Goal: Information Seeking & Learning: Understand process/instructions

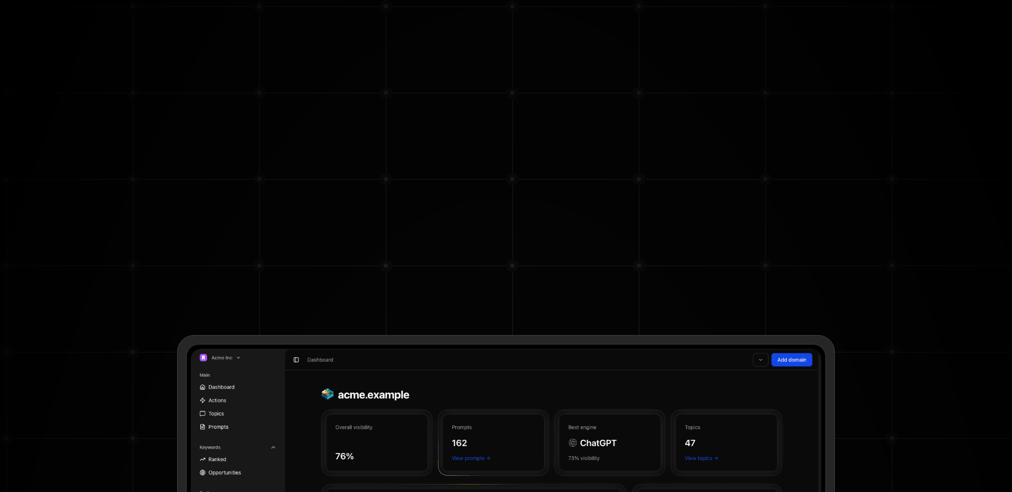
type input "**********"
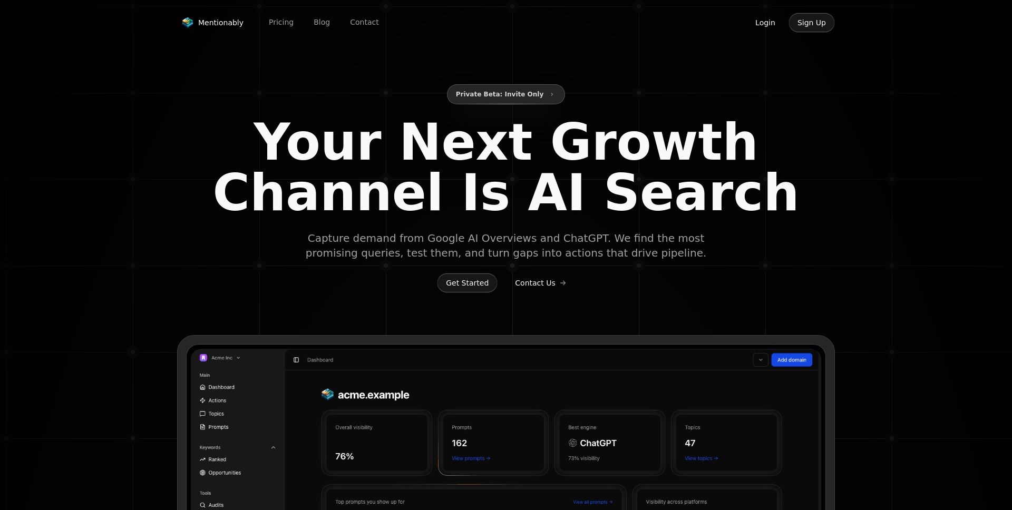
click at [769, 21] on button "Login" at bounding box center [765, 23] width 38 height 20
click at [764, 26] on button "Login" at bounding box center [765, 23] width 38 height 20
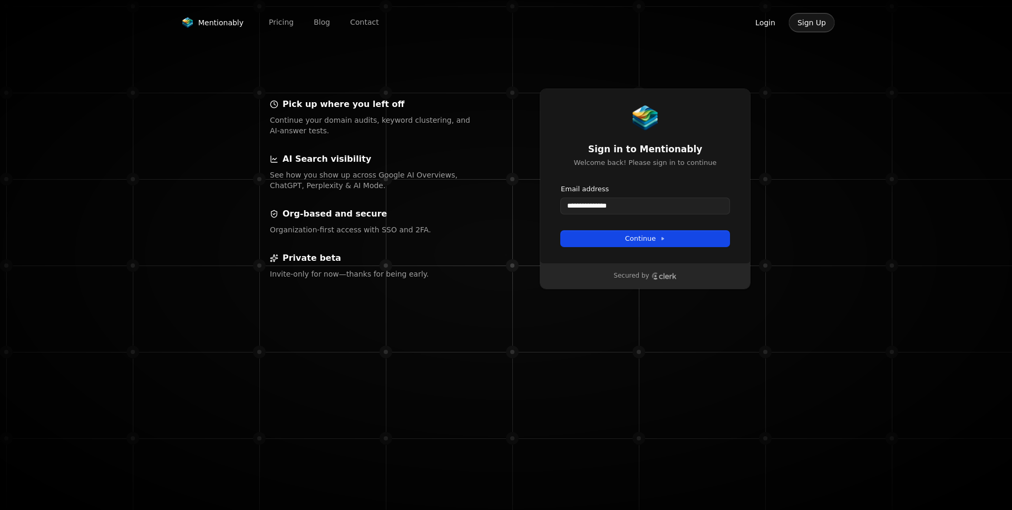
type input "**********"
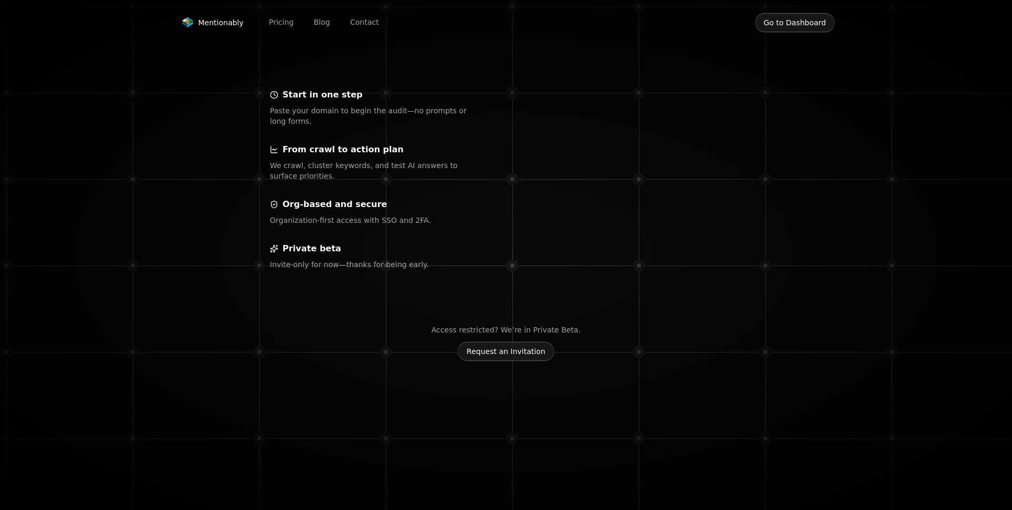
click at [786, 28] on button "Go to Dashboard" at bounding box center [795, 23] width 80 height 20
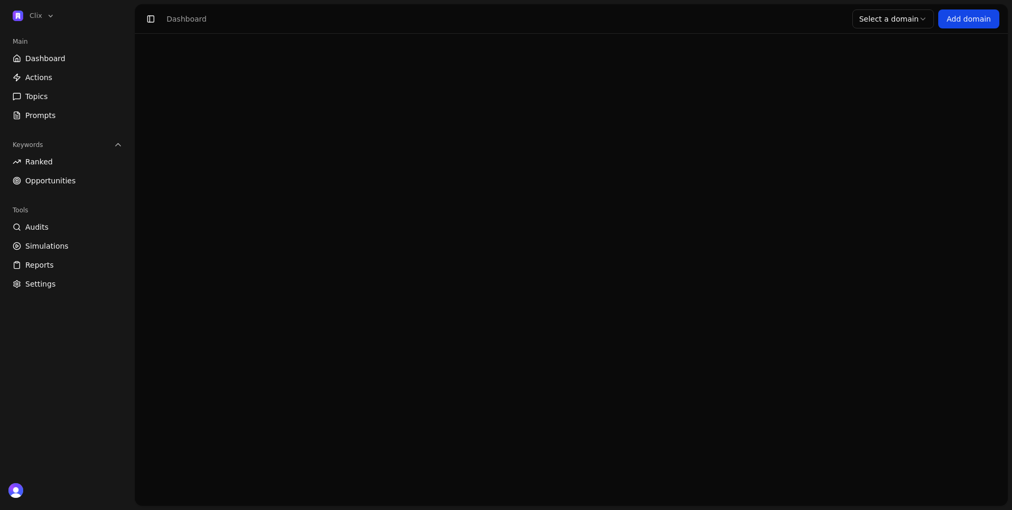
click at [786, 24] on header "Toggle Sidebar Dashboard Select domain Select a domain Add domain" at bounding box center [571, 19] width 873 height 30
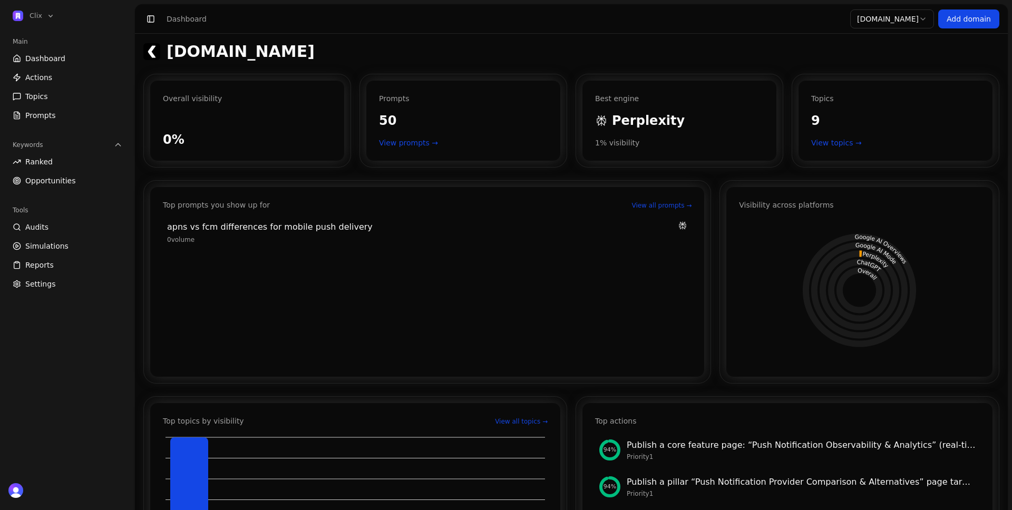
click at [50, 56] on span "Dashboard" at bounding box center [45, 58] width 40 height 11
click at [50, 160] on span "Ranked" at bounding box center [38, 162] width 27 height 11
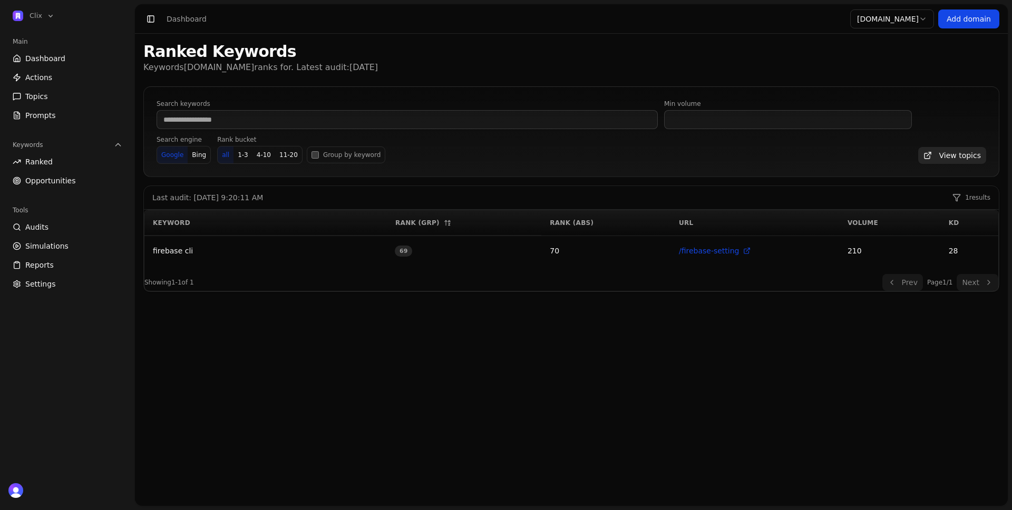
click at [52, 179] on span "Opportunities" at bounding box center [50, 180] width 51 height 11
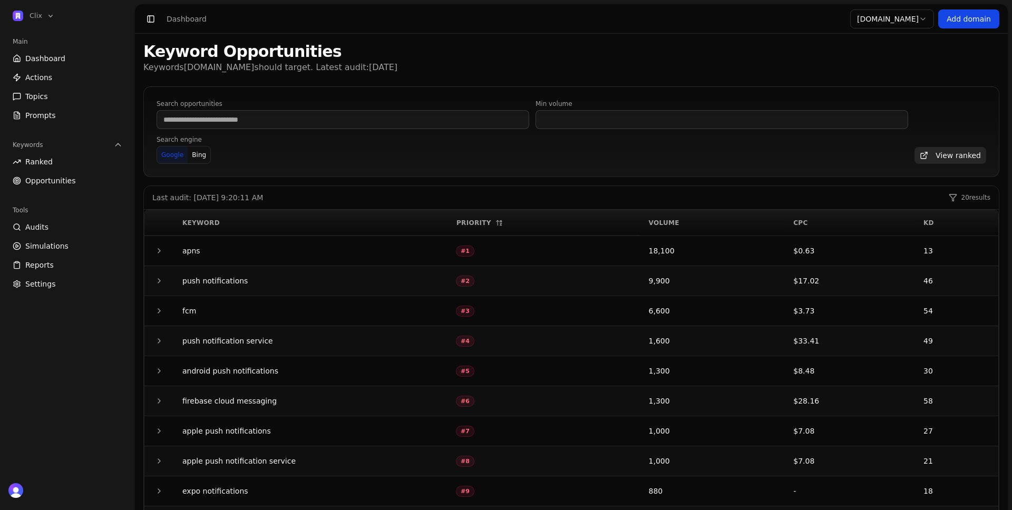
click at [53, 60] on span "Dashboard" at bounding box center [45, 58] width 40 height 11
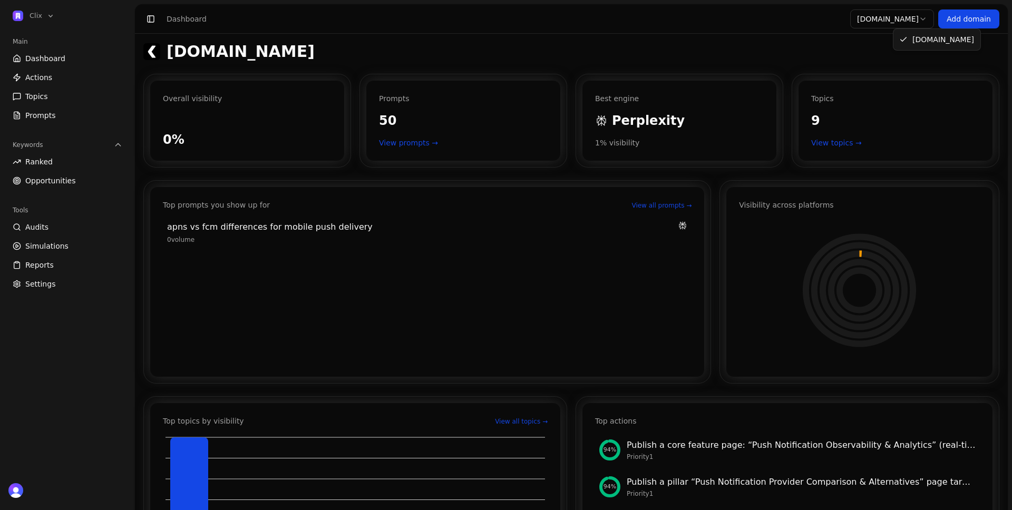
click at [894, 13] on html "Clix Main Dashboard Actions Topics Prompts Keywords Ranked Opportunities Tools …" at bounding box center [506, 255] width 1012 height 510
click at [820, 19] on html "Clix Main Dashboard Actions Topics Prompts Keywords Ranked Opportunities Tools …" at bounding box center [506, 255] width 1012 height 510
click at [966, 23] on link "Add domain" at bounding box center [968, 18] width 61 height 19
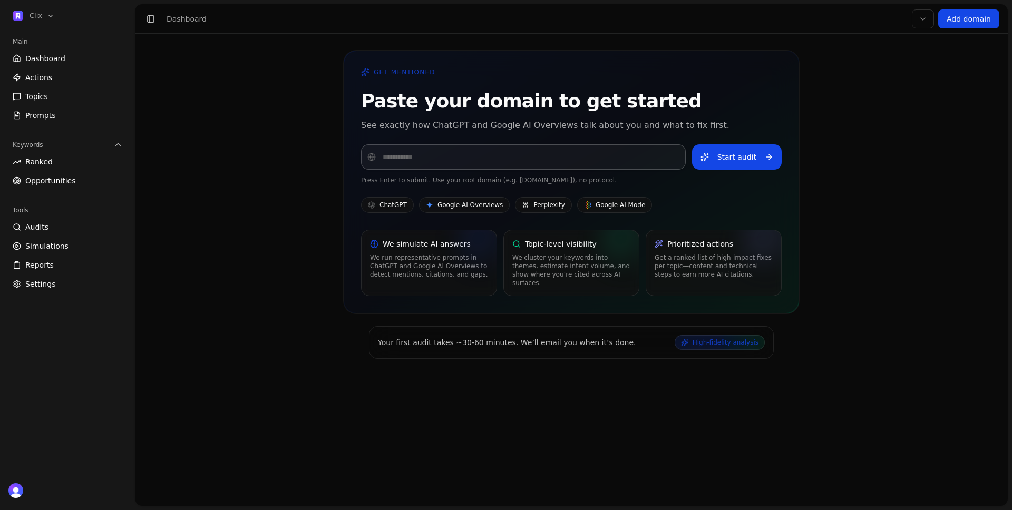
click at [56, 61] on span "Dashboard" at bounding box center [45, 58] width 40 height 11
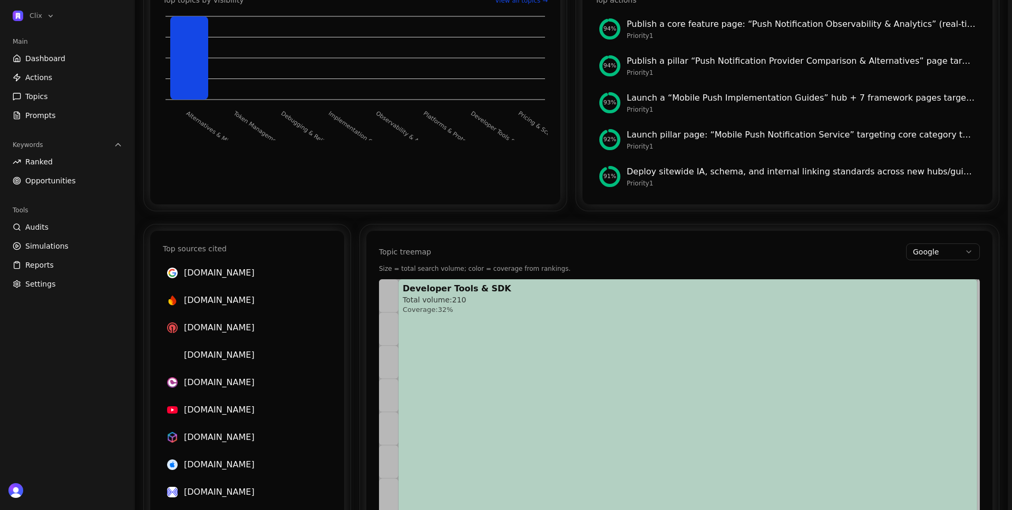
scroll to position [563, 0]
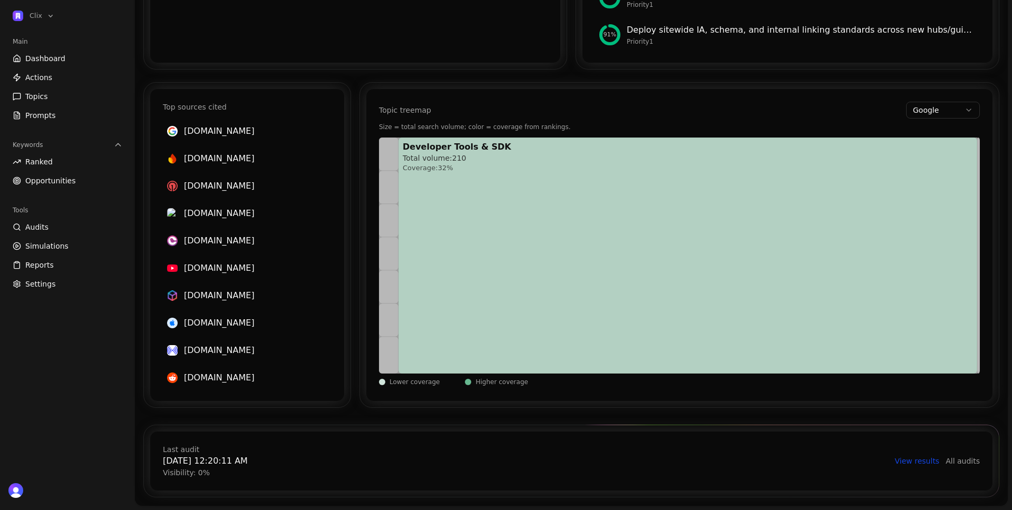
click at [917, 464] on link "View results" at bounding box center [917, 461] width 45 height 11
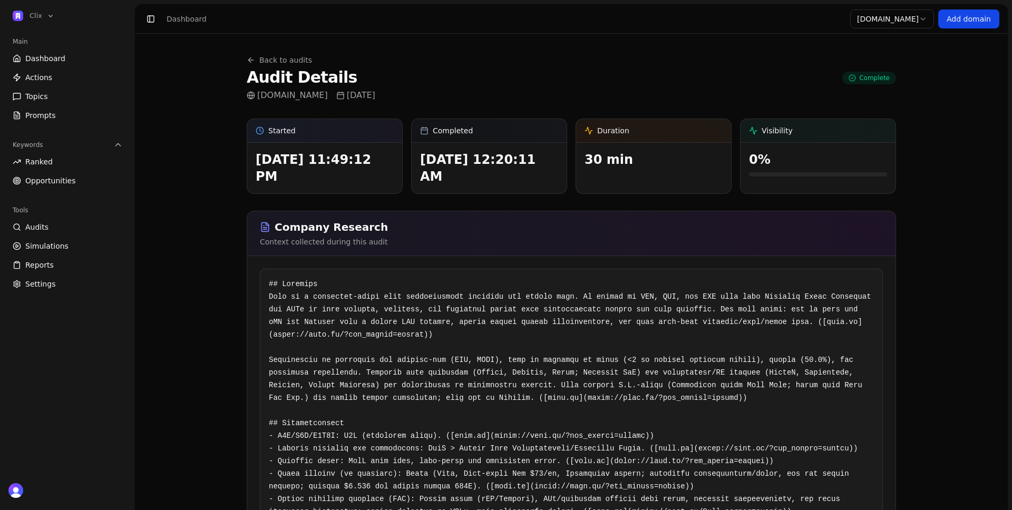
click at [980, 15] on link "Add domain" at bounding box center [968, 18] width 61 height 19
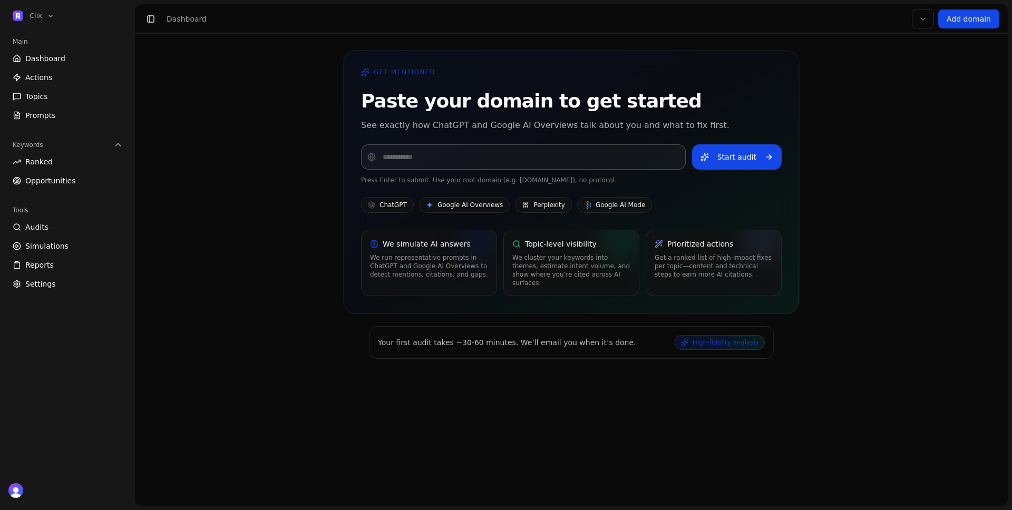
click at [615, 164] on input "Domain" at bounding box center [523, 156] width 325 height 25
type input "*******"
click at [692, 144] on button "Start audit" at bounding box center [737, 156] width 90 height 25
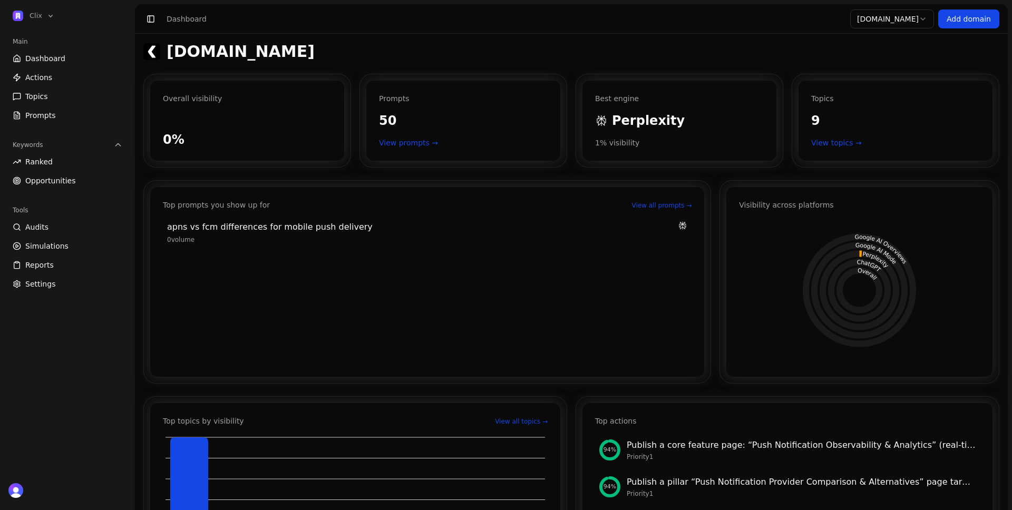
click at [53, 286] on link "Settings" at bounding box center [67, 284] width 118 height 17
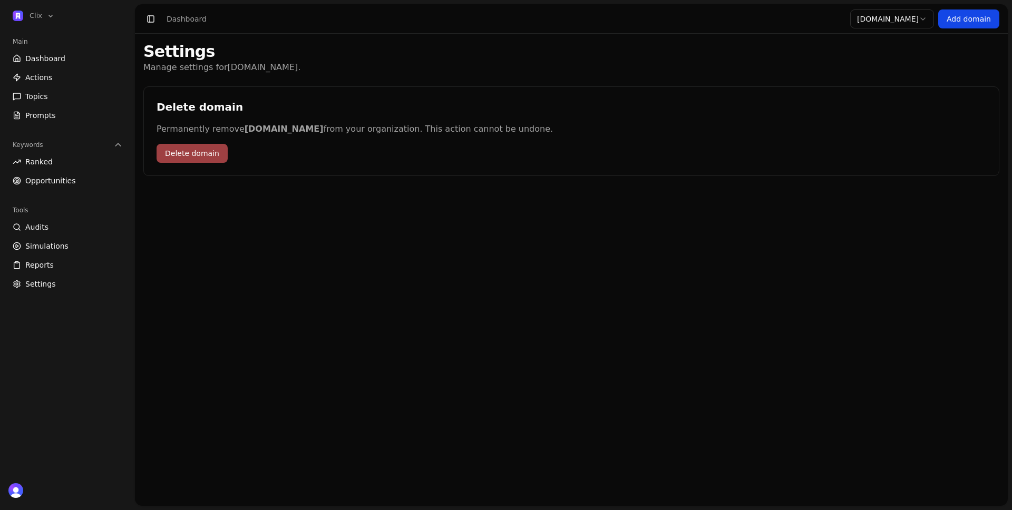
click at [45, 226] on span "Audits" at bounding box center [36, 227] width 23 height 11
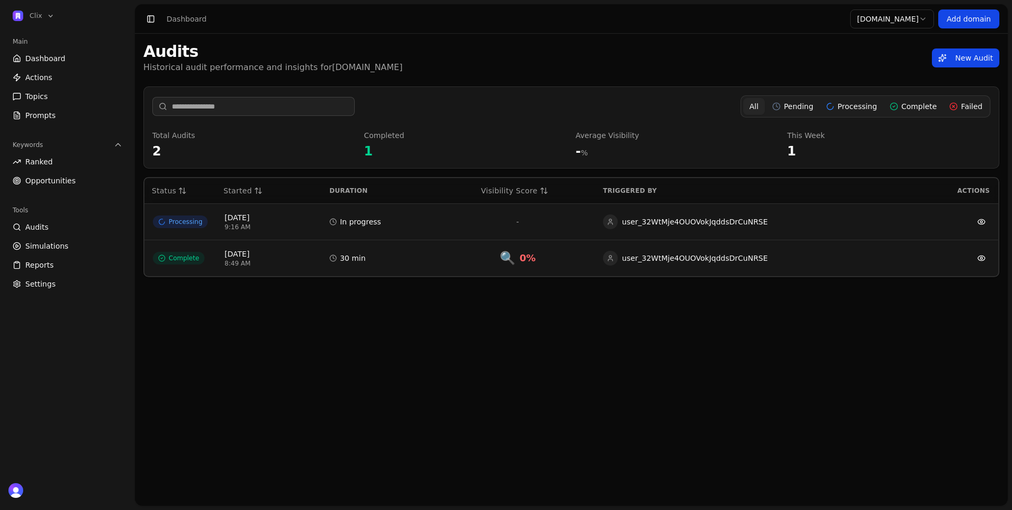
click at [40, 77] on span "Actions" at bounding box center [38, 77] width 27 height 11
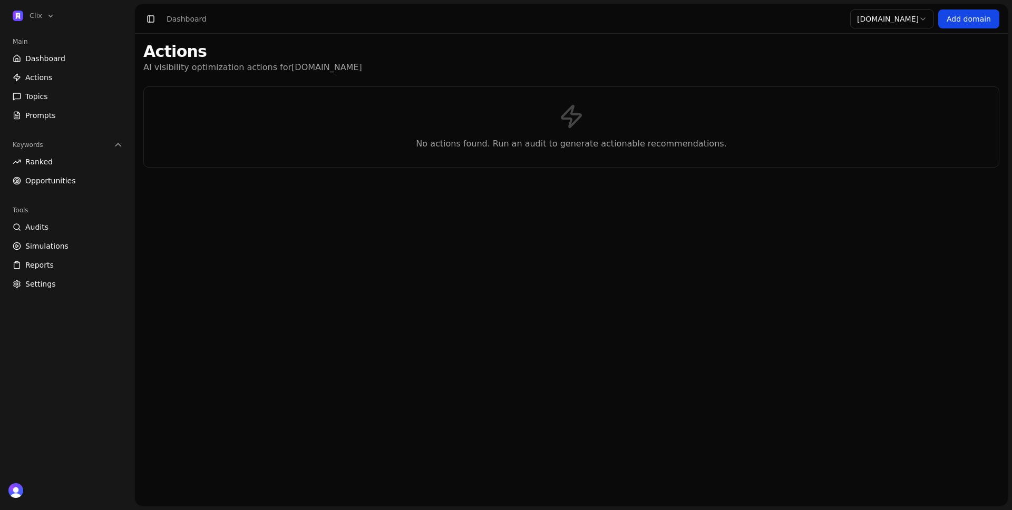
click at [41, 61] on span "Dashboard" at bounding box center [45, 58] width 40 height 11
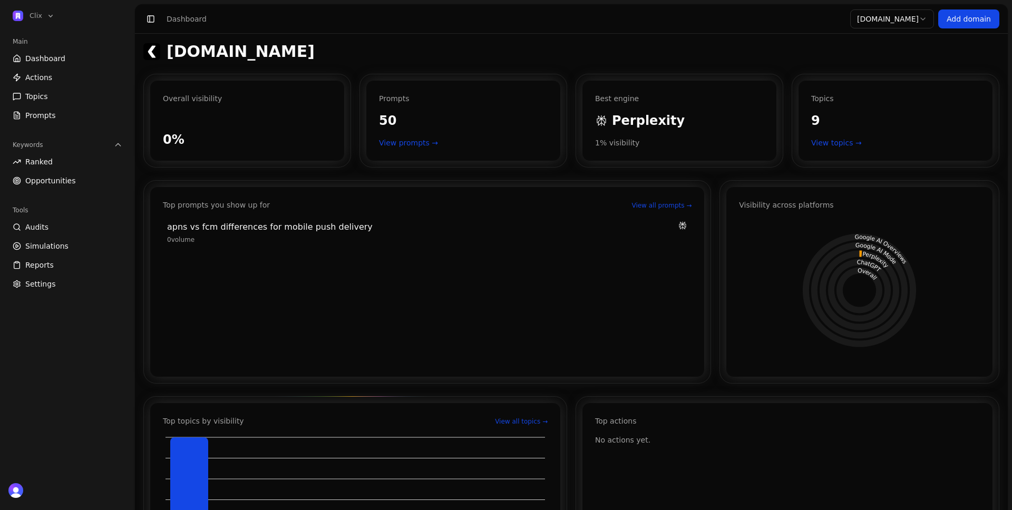
scroll to position [511, 0]
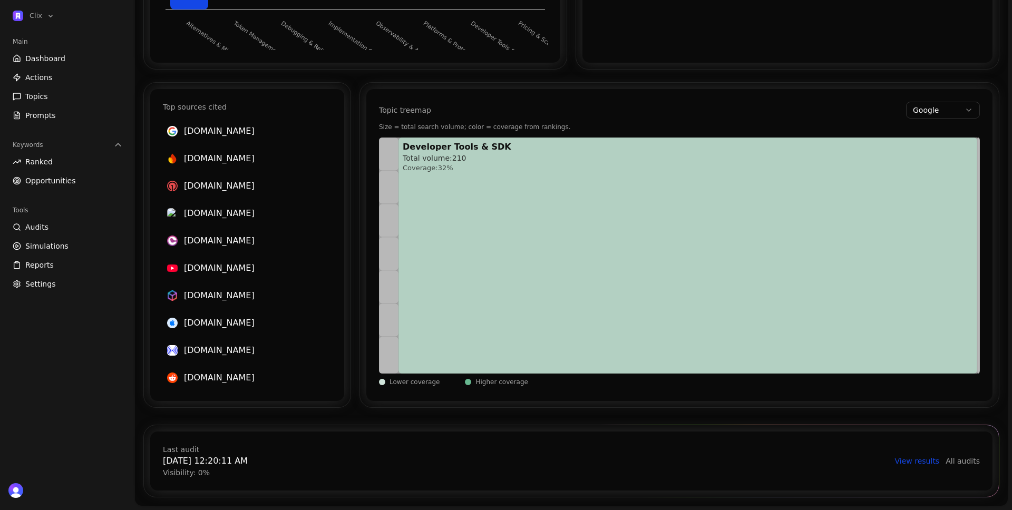
click at [917, 462] on link "View results" at bounding box center [917, 461] width 45 height 11
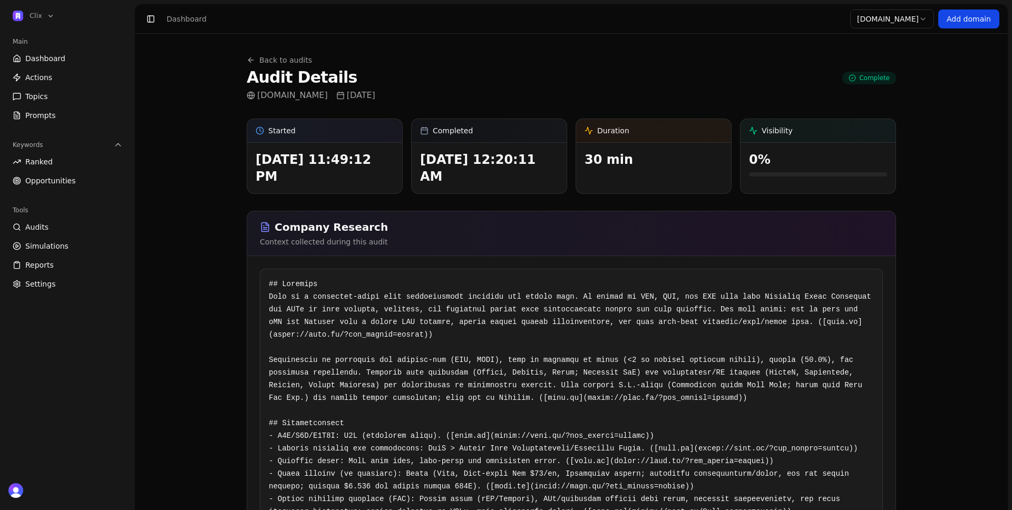
click at [33, 57] on span "Dashboard" at bounding box center [45, 58] width 40 height 11
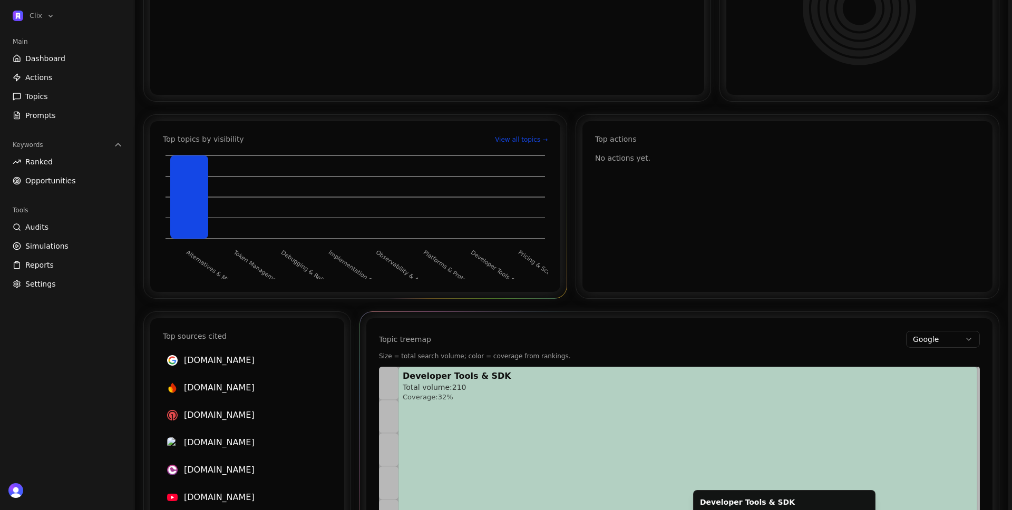
scroll to position [270, 0]
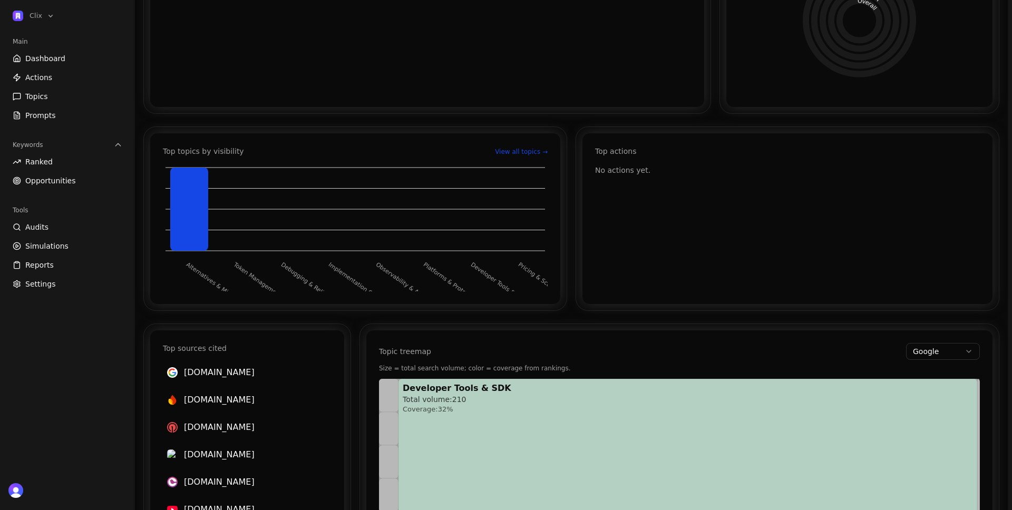
click at [48, 77] on span "Actions" at bounding box center [38, 77] width 27 height 11
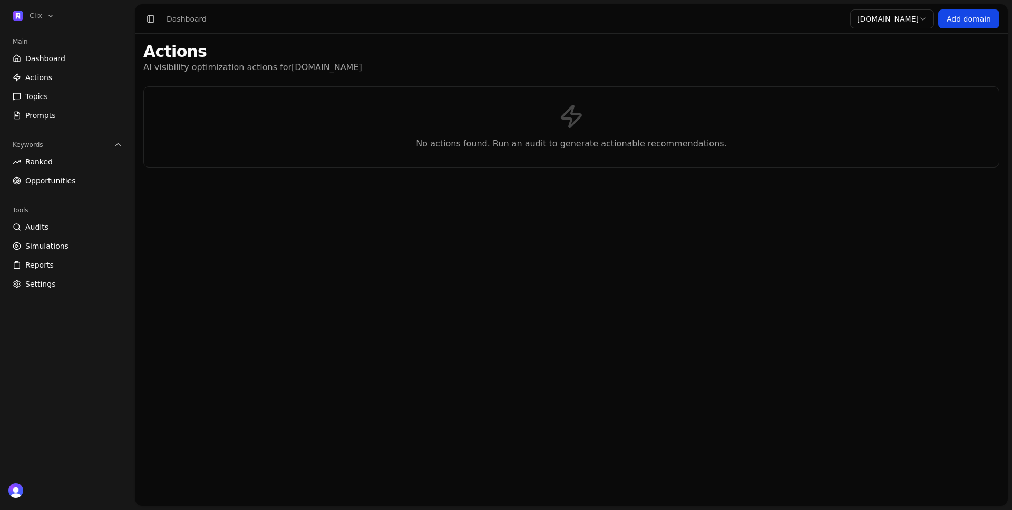
click at [52, 95] on link "Topics" at bounding box center [67, 96] width 118 height 17
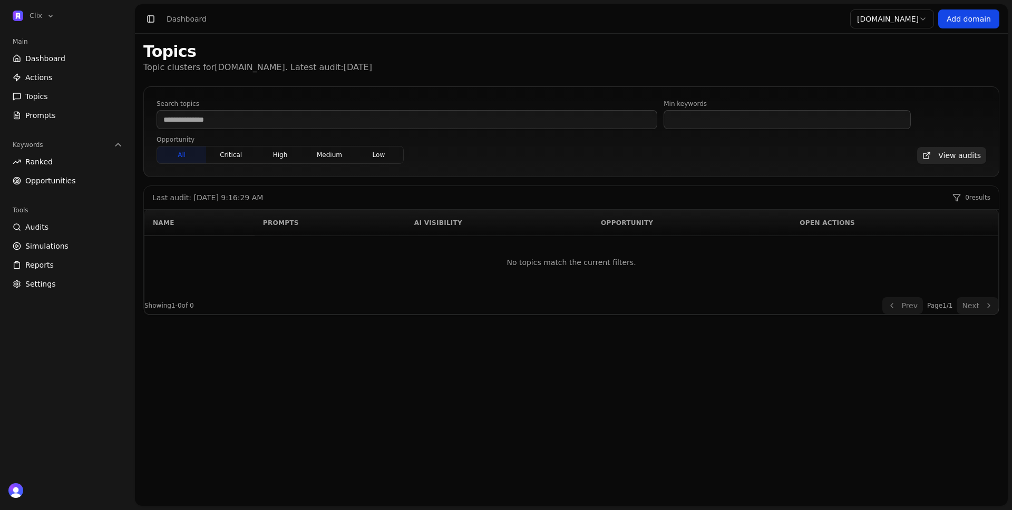
click at [56, 113] on link "Prompts" at bounding box center [67, 115] width 118 height 17
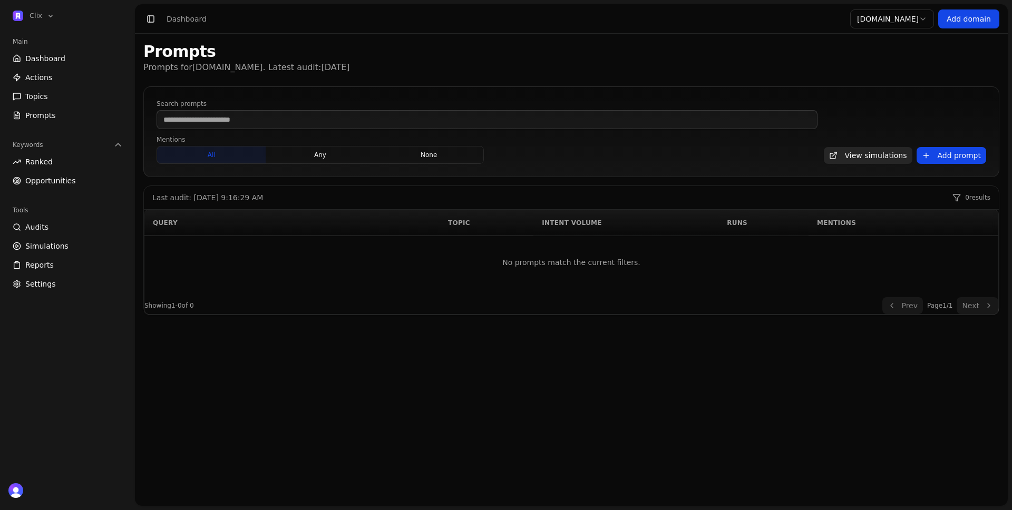
click at [55, 163] on link "Ranked" at bounding box center [67, 161] width 118 height 17
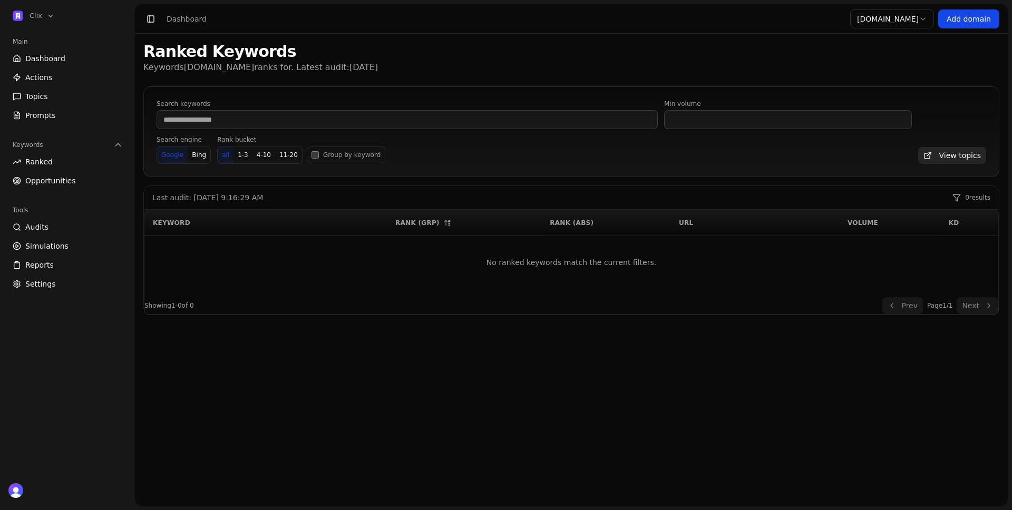
click at [60, 226] on link "Audits" at bounding box center [67, 227] width 118 height 17
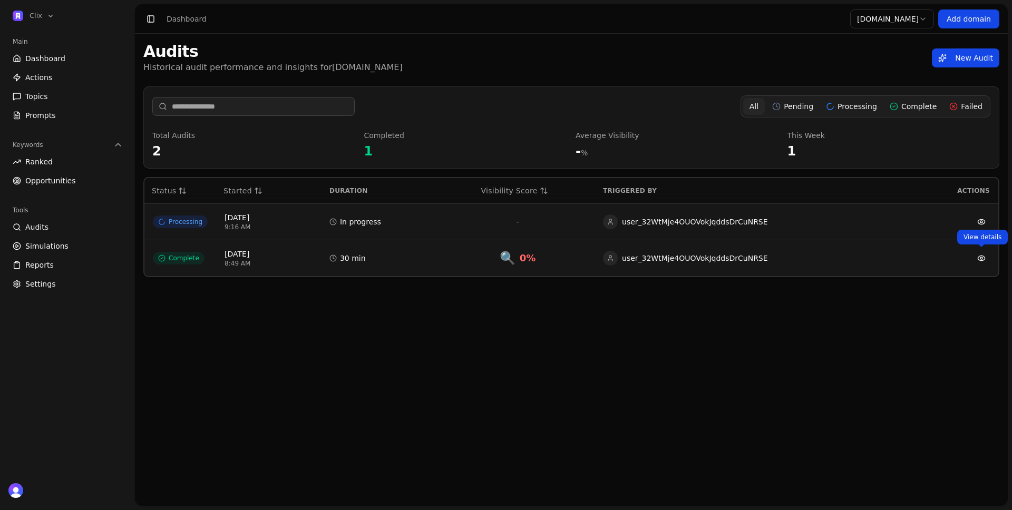
click at [981, 257] on link at bounding box center [981, 258] width 17 height 17
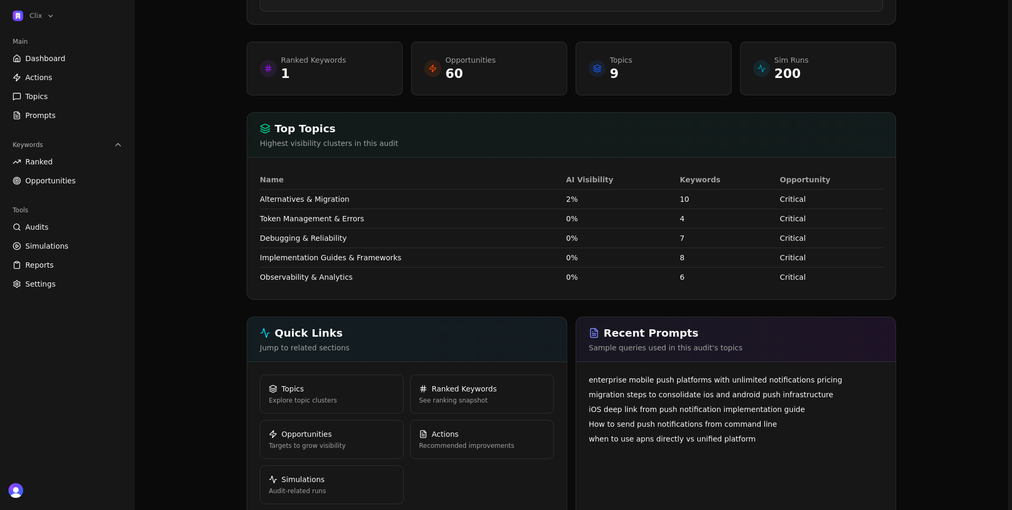
scroll to position [1576, 0]
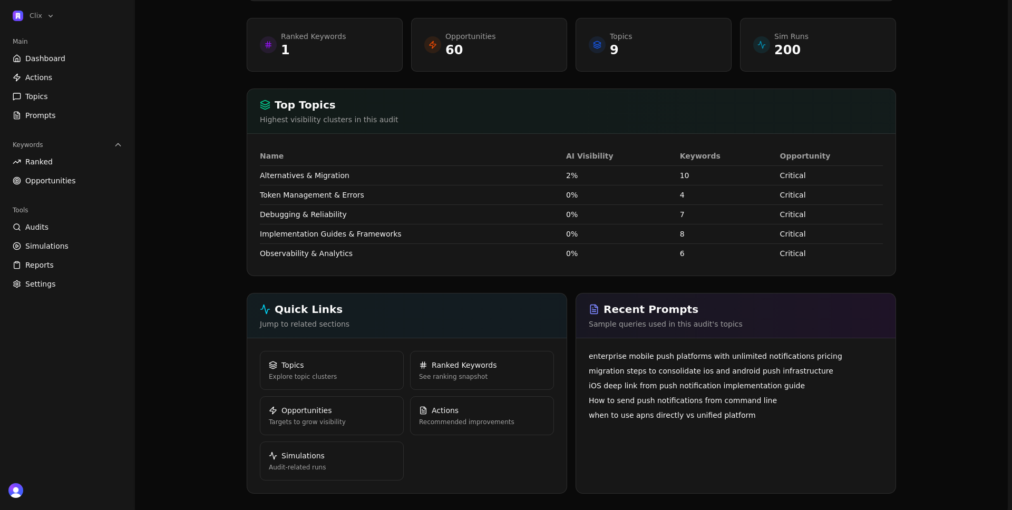
click at [505, 407] on link "Actions Recommended improvements" at bounding box center [482, 415] width 144 height 39
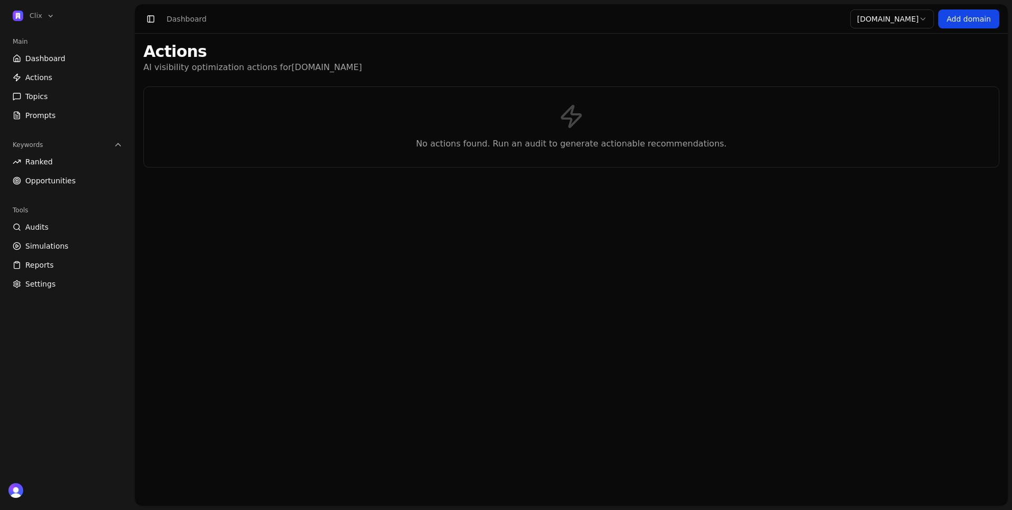
click at [563, 134] on div "No actions found. Run an audit to generate actionable recommendations." at bounding box center [571, 126] width 856 height 81
click at [53, 60] on span "Dashboard" at bounding box center [45, 58] width 40 height 11
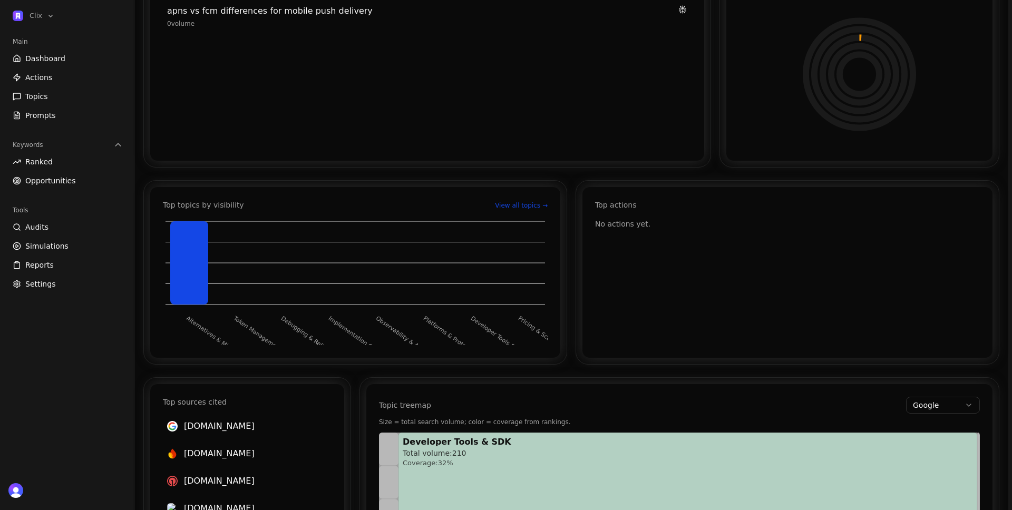
scroll to position [511, 0]
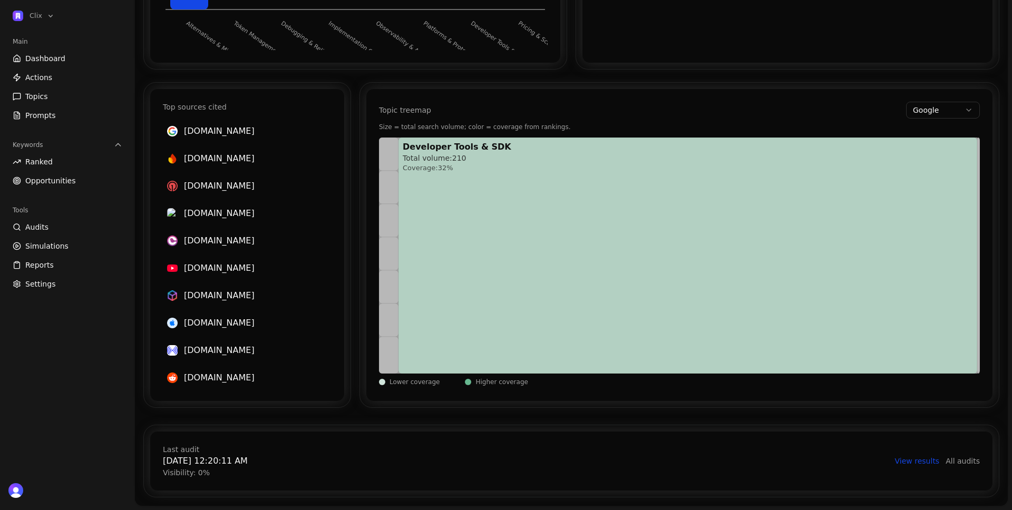
click at [46, 260] on span "Reports" at bounding box center [39, 265] width 28 height 11
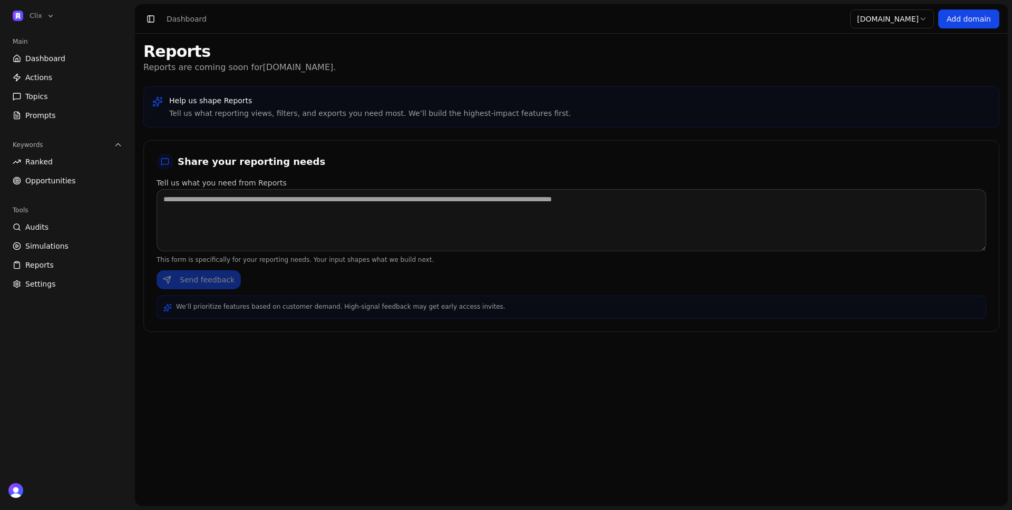
click at [55, 243] on span "Simulations" at bounding box center [46, 246] width 43 height 11
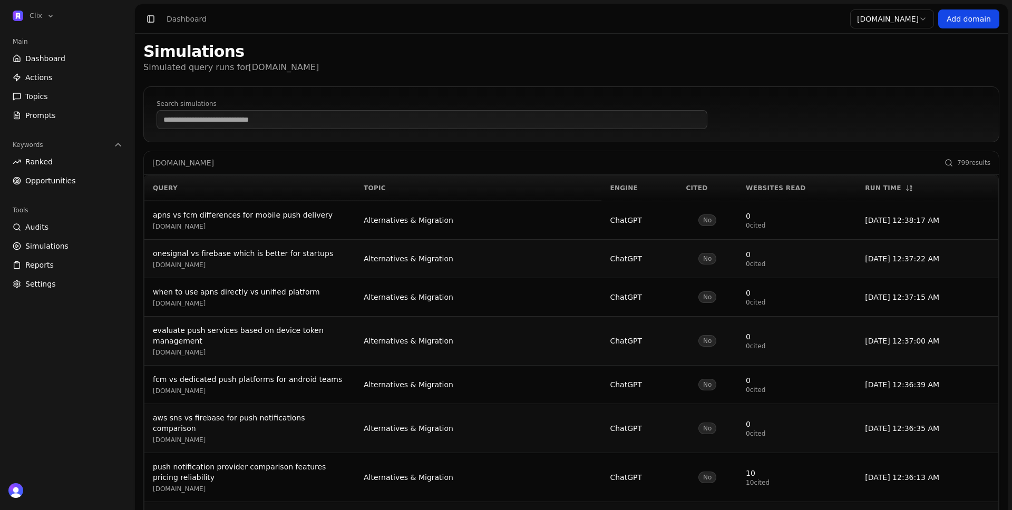
click at [61, 225] on link "Audits" at bounding box center [67, 227] width 118 height 17
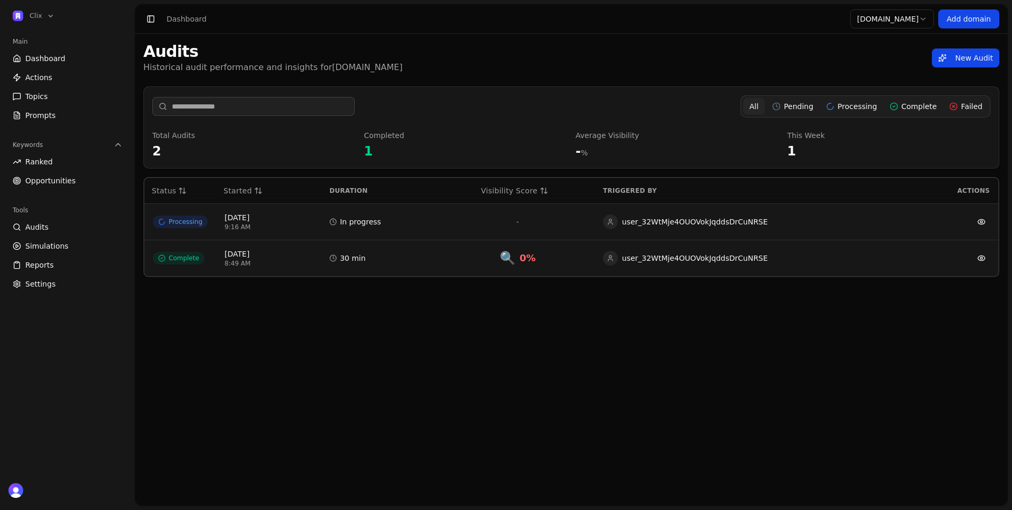
click at [417, 366] on div "Audits Historical audit performance and insights for clix.so New Audit All Pend…" at bounding box center [571, 270] width 873 height 472
click at [64, 51] on link "Dashboard" at bounding box center [67, 58] width 118 height 17
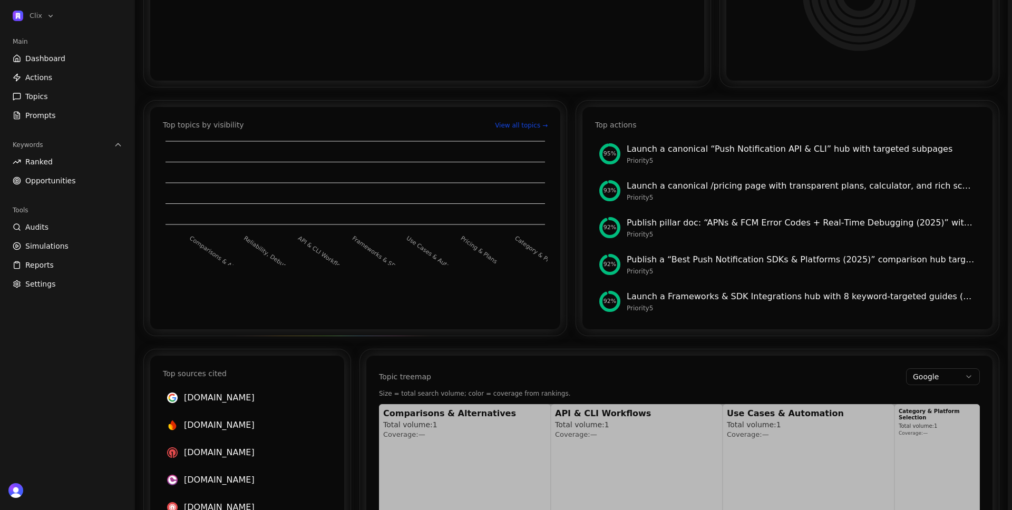
scroll to position [280, 0]
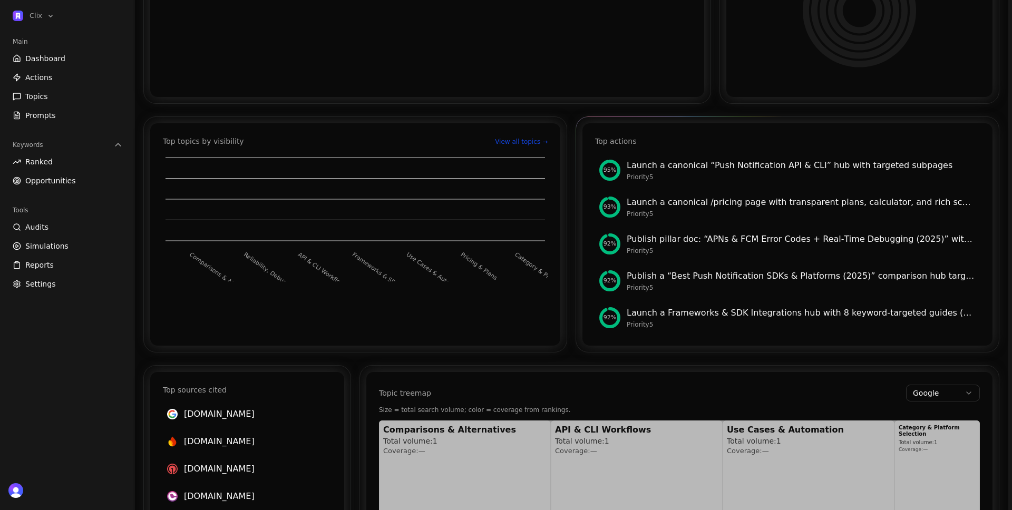
click at [703, 165] on div "Launch a canonical “Push Notification API & CLI” hub with targeted subpages" at bounding box center [801, 165] width 349 height 13
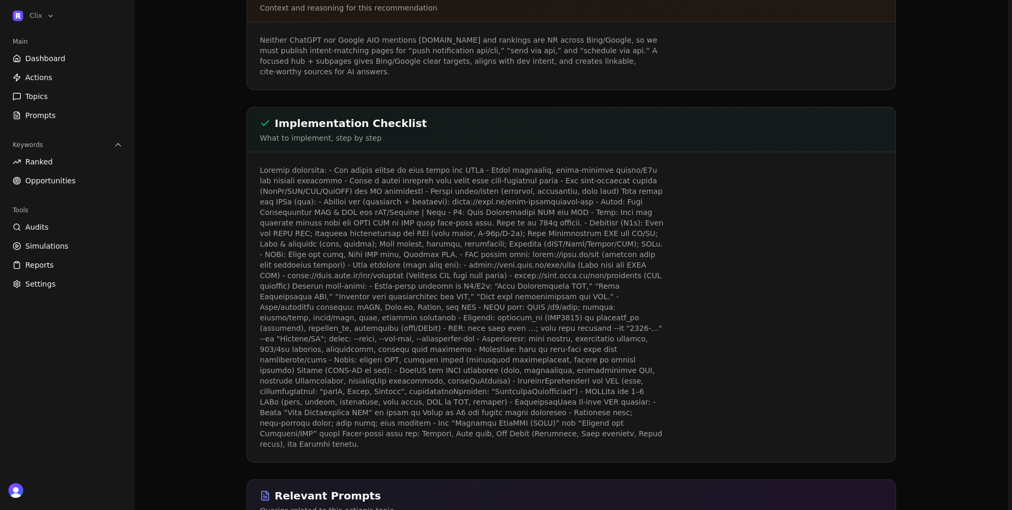
scroll to position [218, 0]
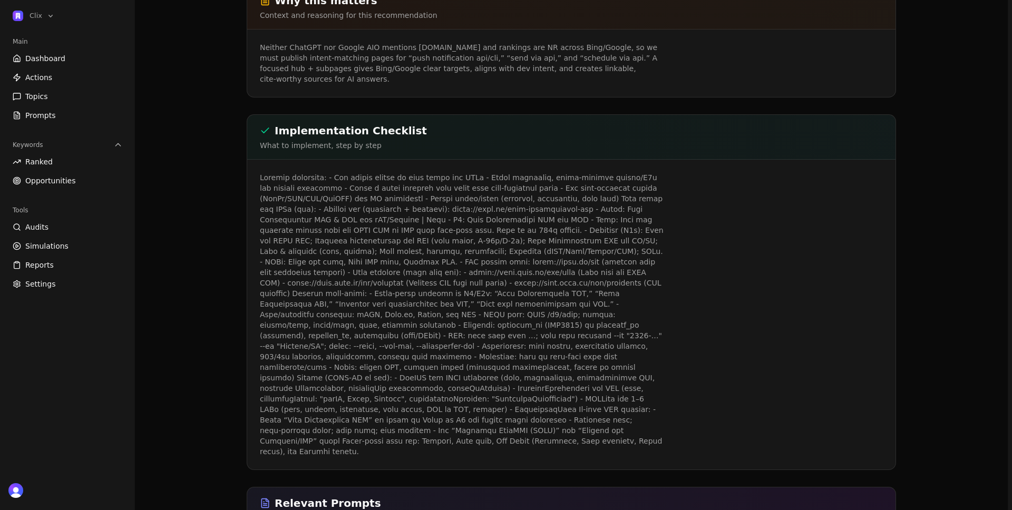
click at [320, 140] on p "What to implement, step by step" at bounding box center [571, 145] width 623 height 11
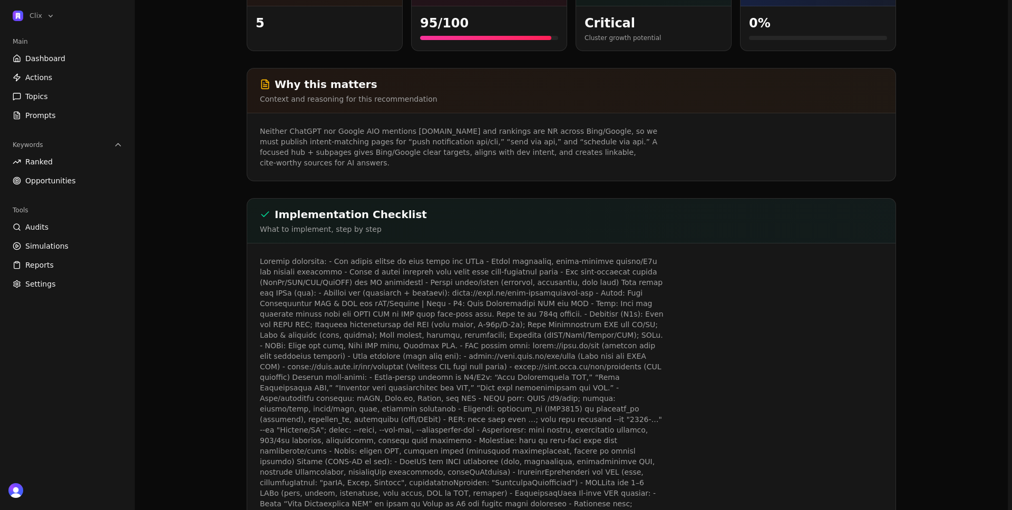
scroll to position [135, 0]
click at [302, 206] on h2 "Implementation Checklist" at bounding box center [571, 213] width 623 height 15
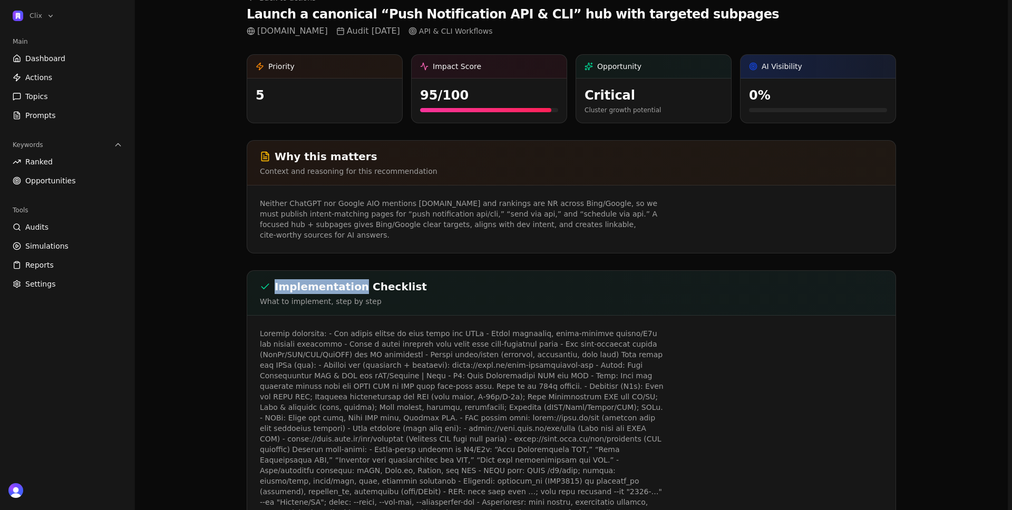
scroll to position [70, 0]
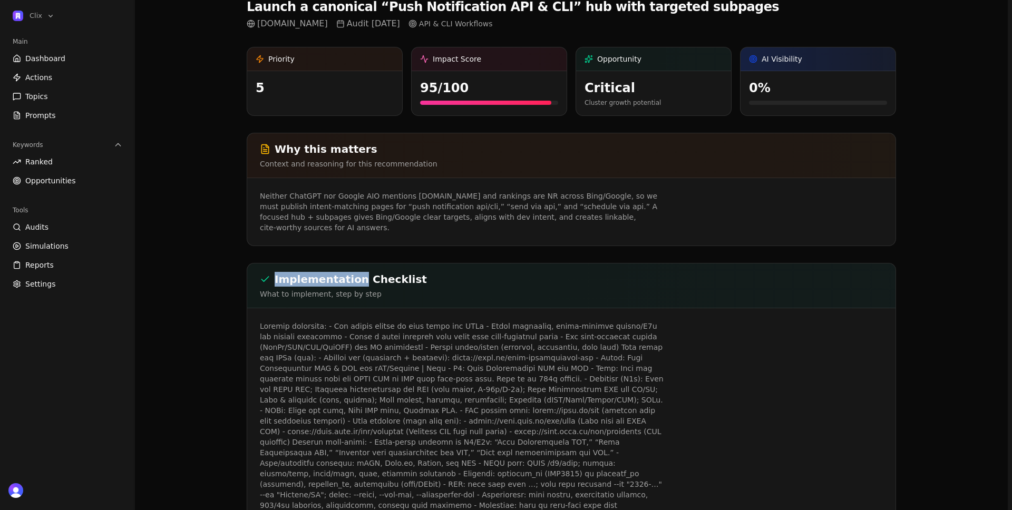
click at [312, 272] on h2 "Implementation Checklist" at bounding box center [571, 279] width 623 height 15
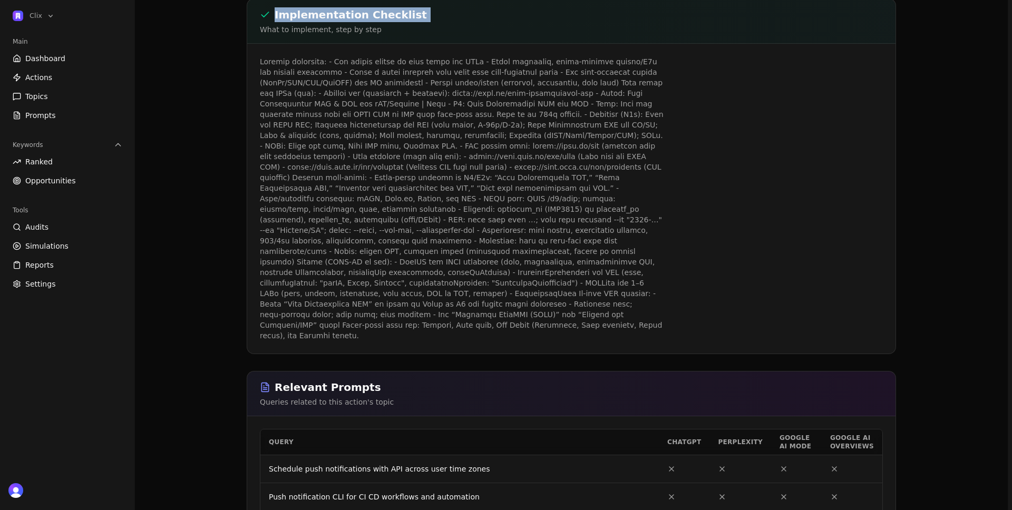
scroll to position [13, 0]
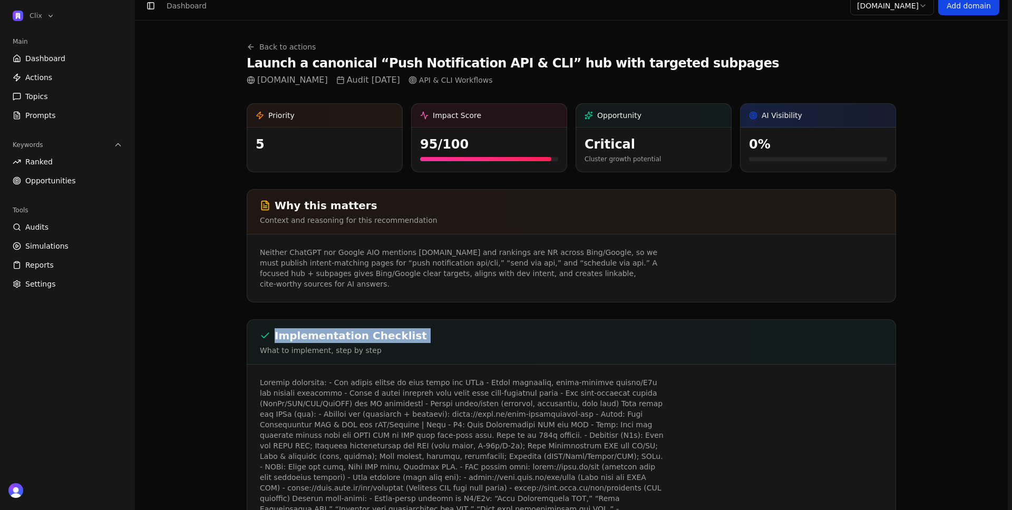
click at [273, 47] on link "Back to actions" at bounding box center [281, 47] width 69 height 11
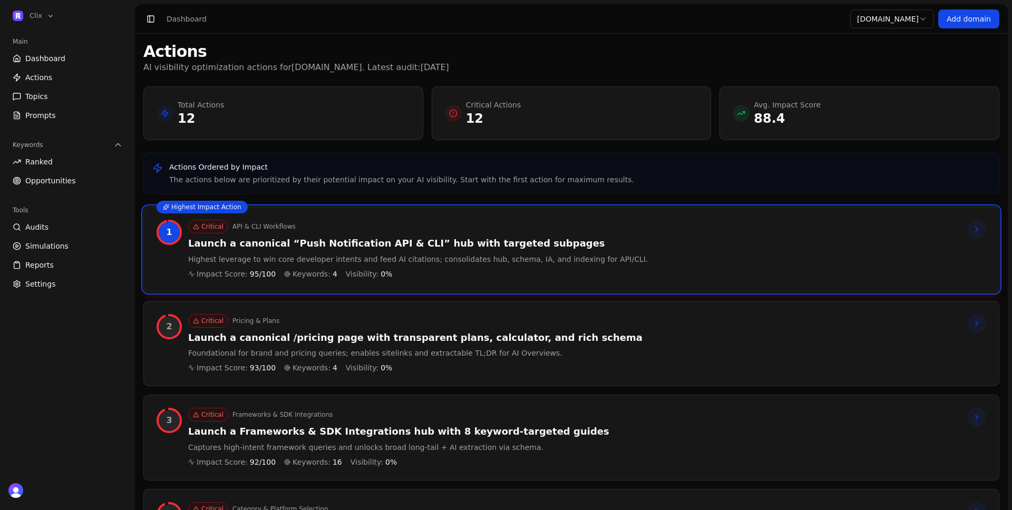
click at [55, 53] on span "Dashboard" at bounding box center [45, 58] width 40 height 11
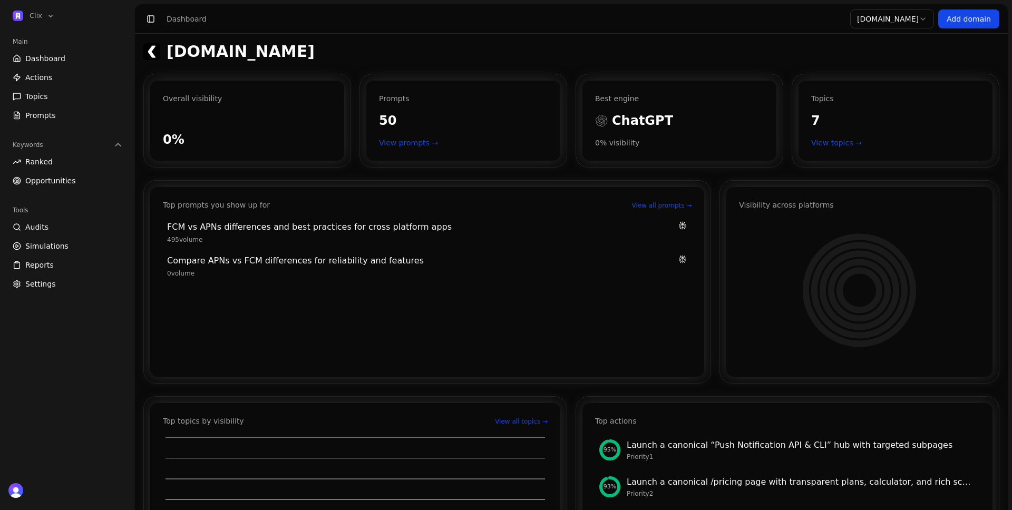
click at [44, 96] on span "Topics" at bounding box center [36, 96] width 23 height 11
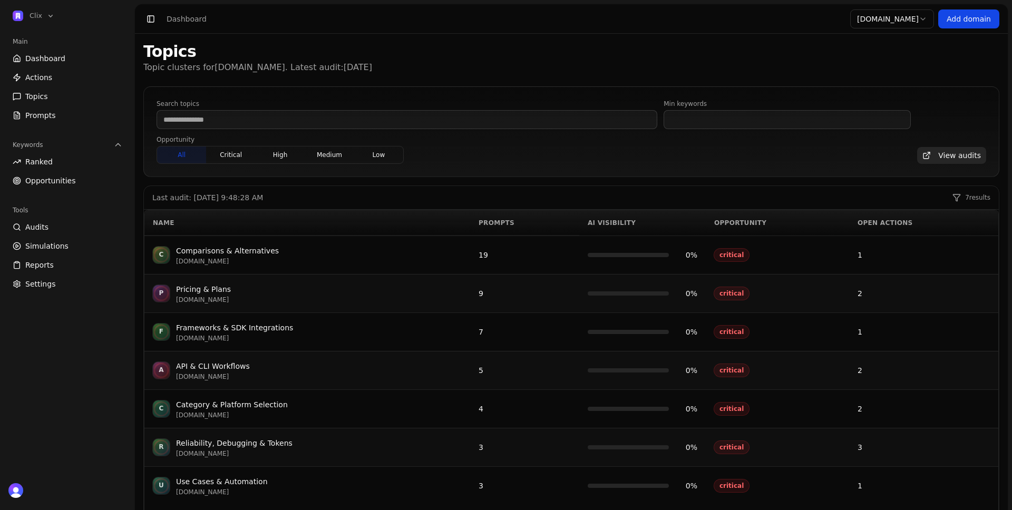
scroll to position [34, 0]
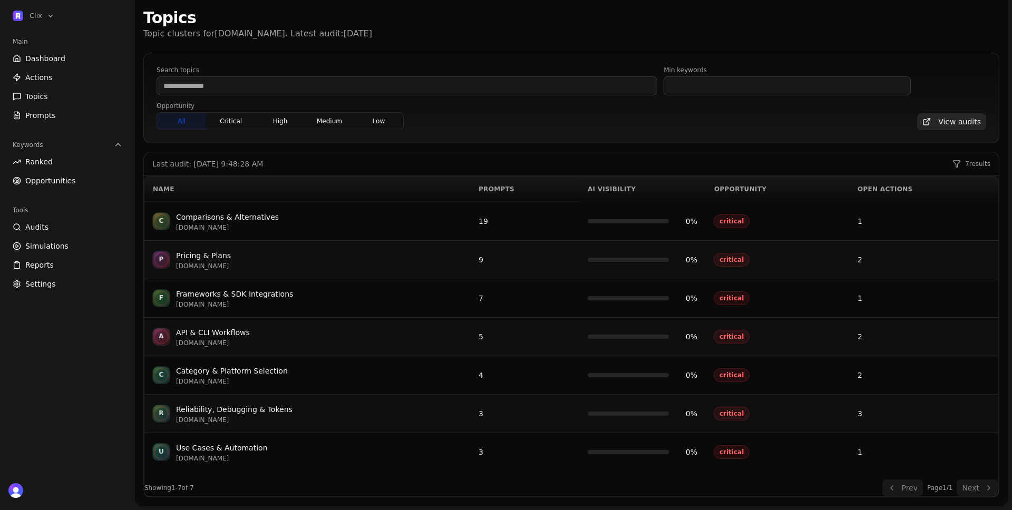
click at [43, 59] on span "Dashboard" at bounding box center [45, 58] width 40 height 11
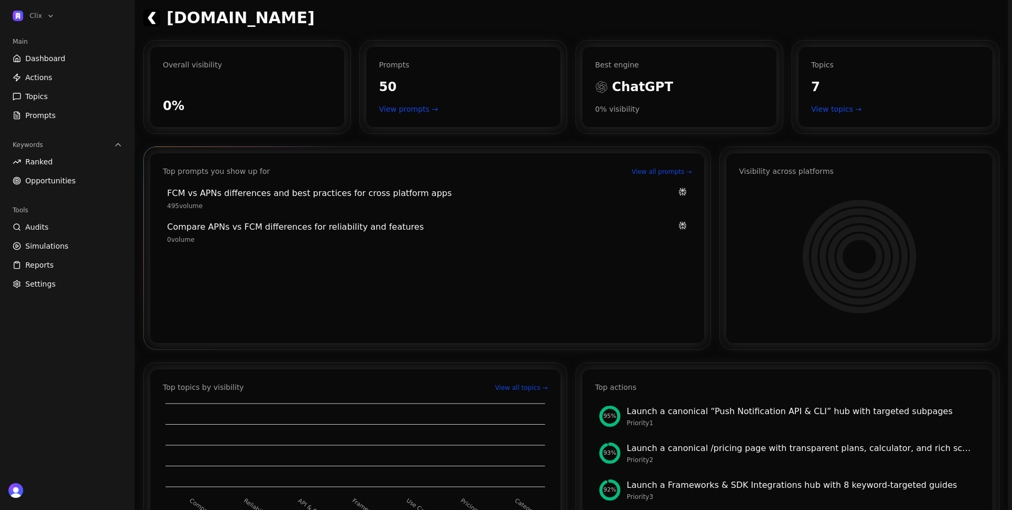
scroll to position [32, 0]
click at [170, 66] on div "Overall visibility" at bounding box center [247, 66] width 169 height 11
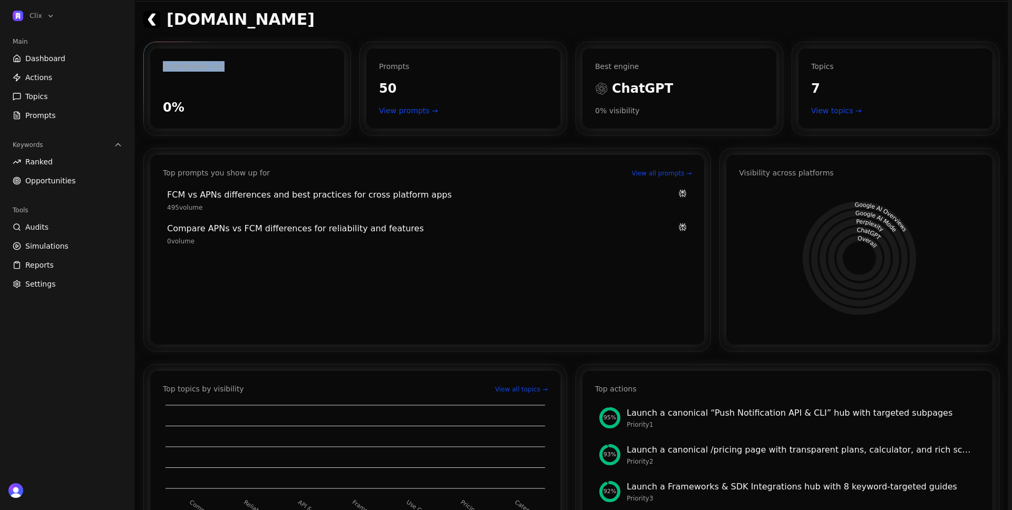
click at [170, 66] on div "Overall visibility" at bounding box center [247, 66] width 169 height 11
copy div "Overall visibility"
